Goal: Find specific page/section: Find specific page/section

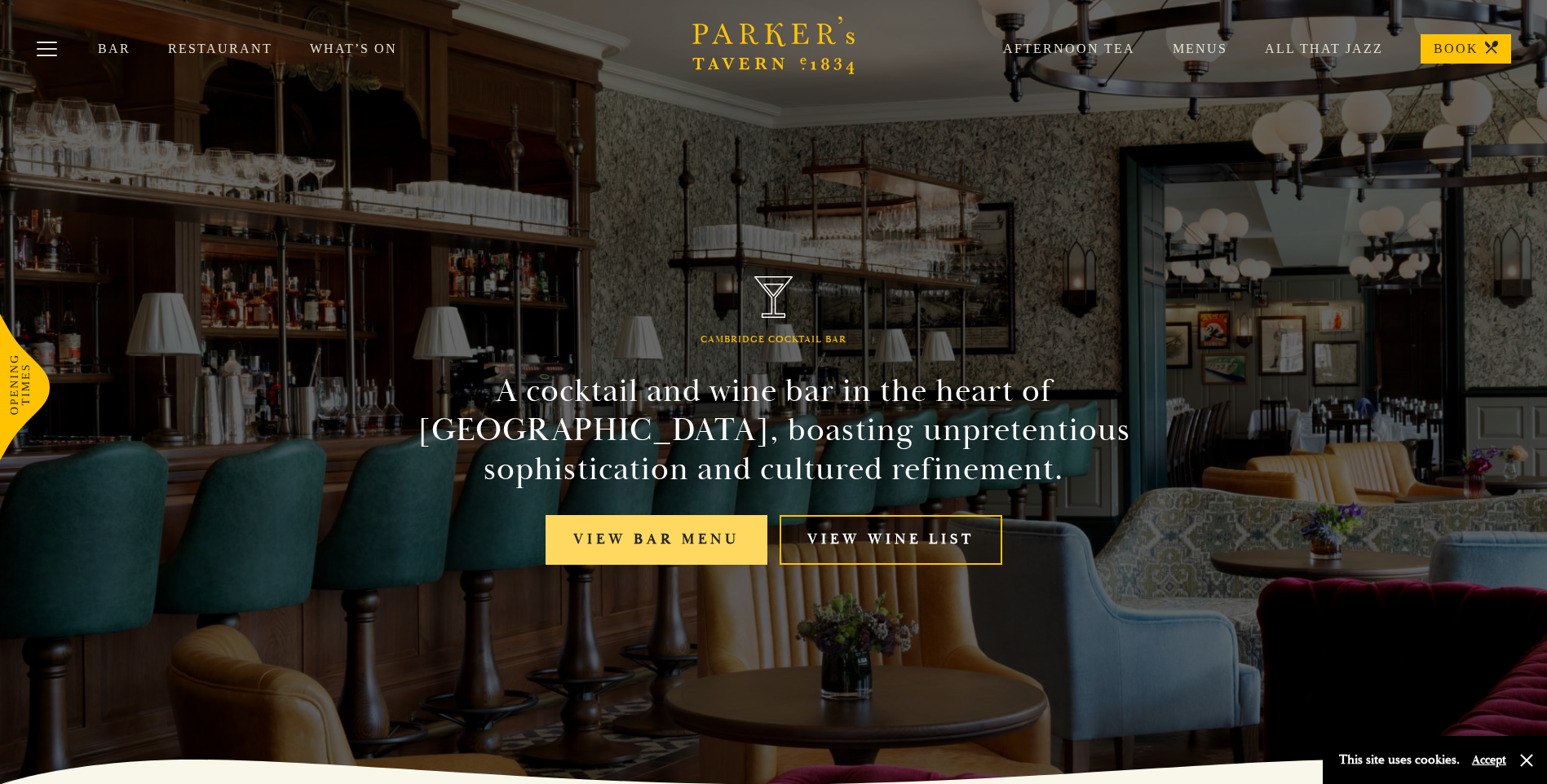
click at [659, 536] on link "View bar menu" at bounding box center [656, 540] width 221 height 50
